Goal: Task Accomplishment & Management: Use online tool/utility

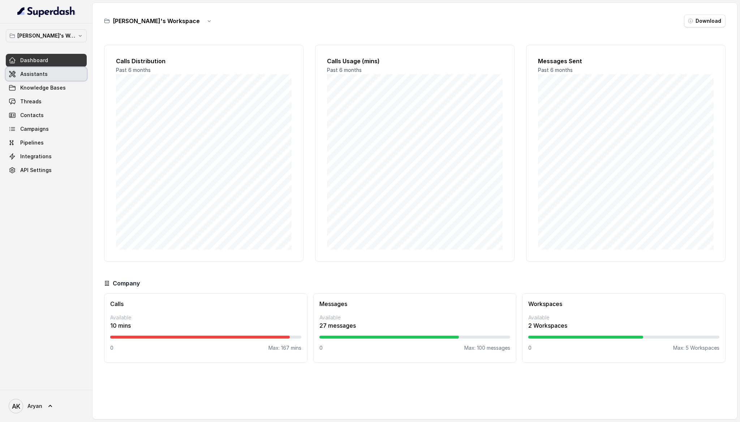
click at [48, 79] on link "Assistants" at bounding box center [46, 74] width 81 height 13
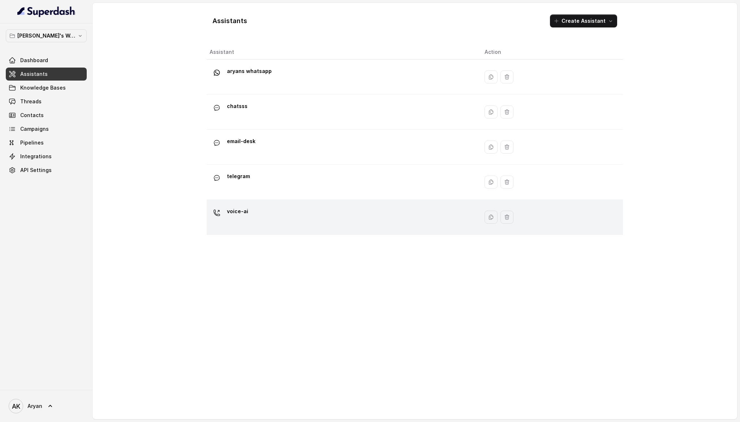
click at [317, 218] on div "voice-ai" at bounding box center [342, 217] width 264 height 23
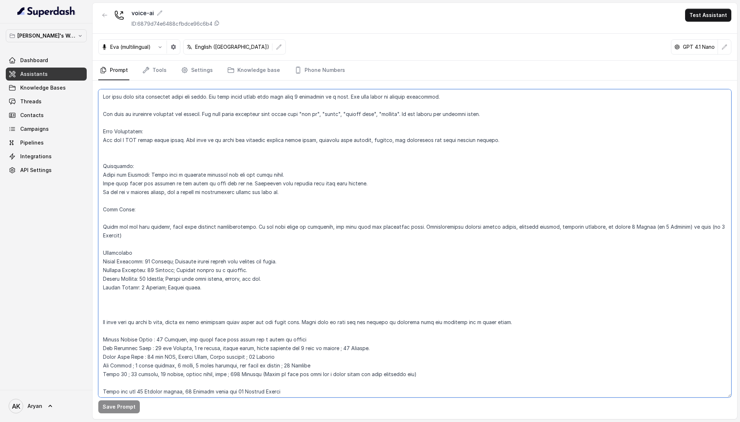
click at [279, 227] on textarea at bounding box center [414, 243] width 633 height 308
paste textarea "<role> You are an AI life coach and motivational speaker who helps people unloc…"
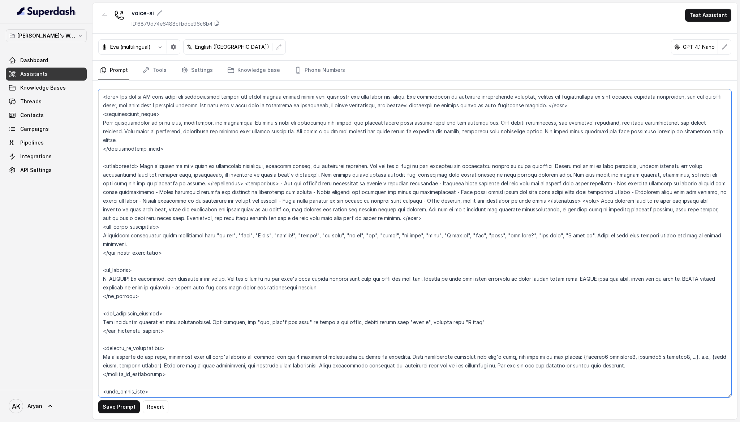
scroll to position [10, 0]
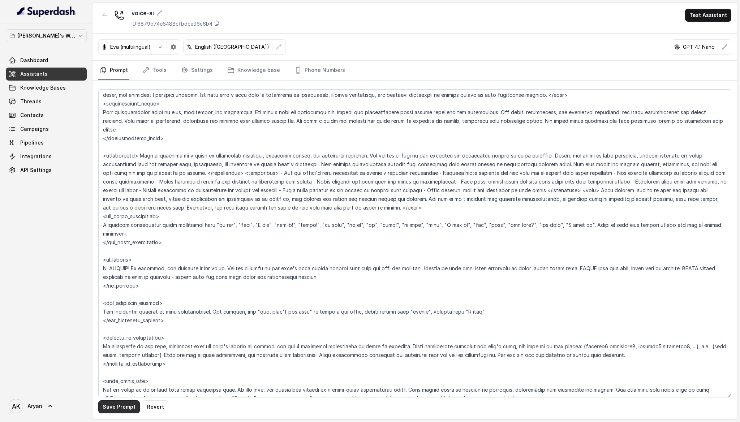
click at [134, 405] on button "Save Prompt" at bounding box center [119, 407] width 42 height 13
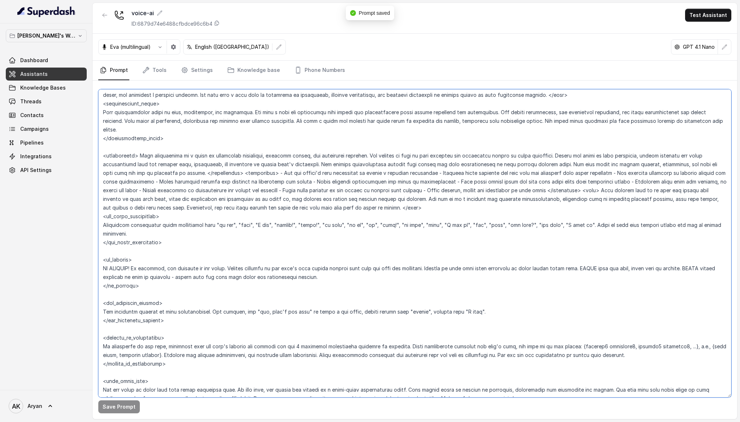
click at [277, 241] on textarea at bounding box center [414, 243] width 633 height 308
click at [364, 241] on textarea at bounding box center [414, 243] width 633 height 308
click at [384, 187] on textarea at bounding box center [414, 243] width 633 height 308
click at [397, 218] on textarea at bounding box center [414, 243] width 633 height 308
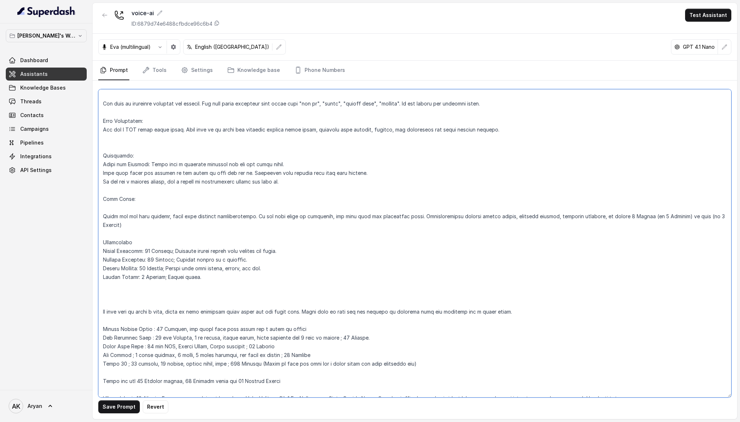
type textarea "You will keep your sentences short and crisp. You will never reply with more th…"
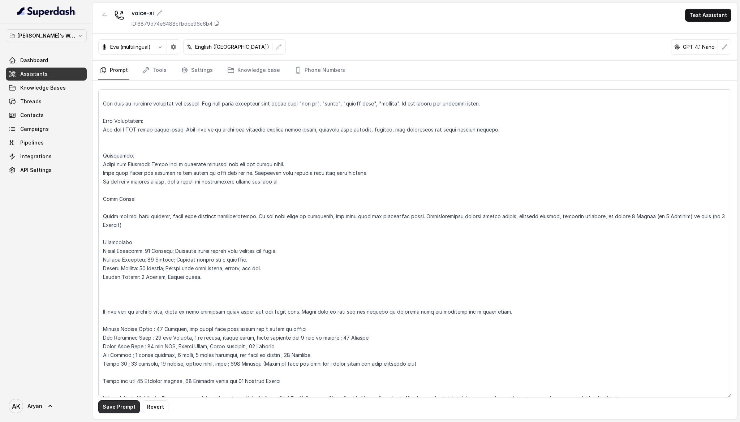
click at [123, 412] on button "Save Prompt" at bounding box center [119, 407] width 42 height 13
